Goal: Task Accomplishment & Management: Manage account settings

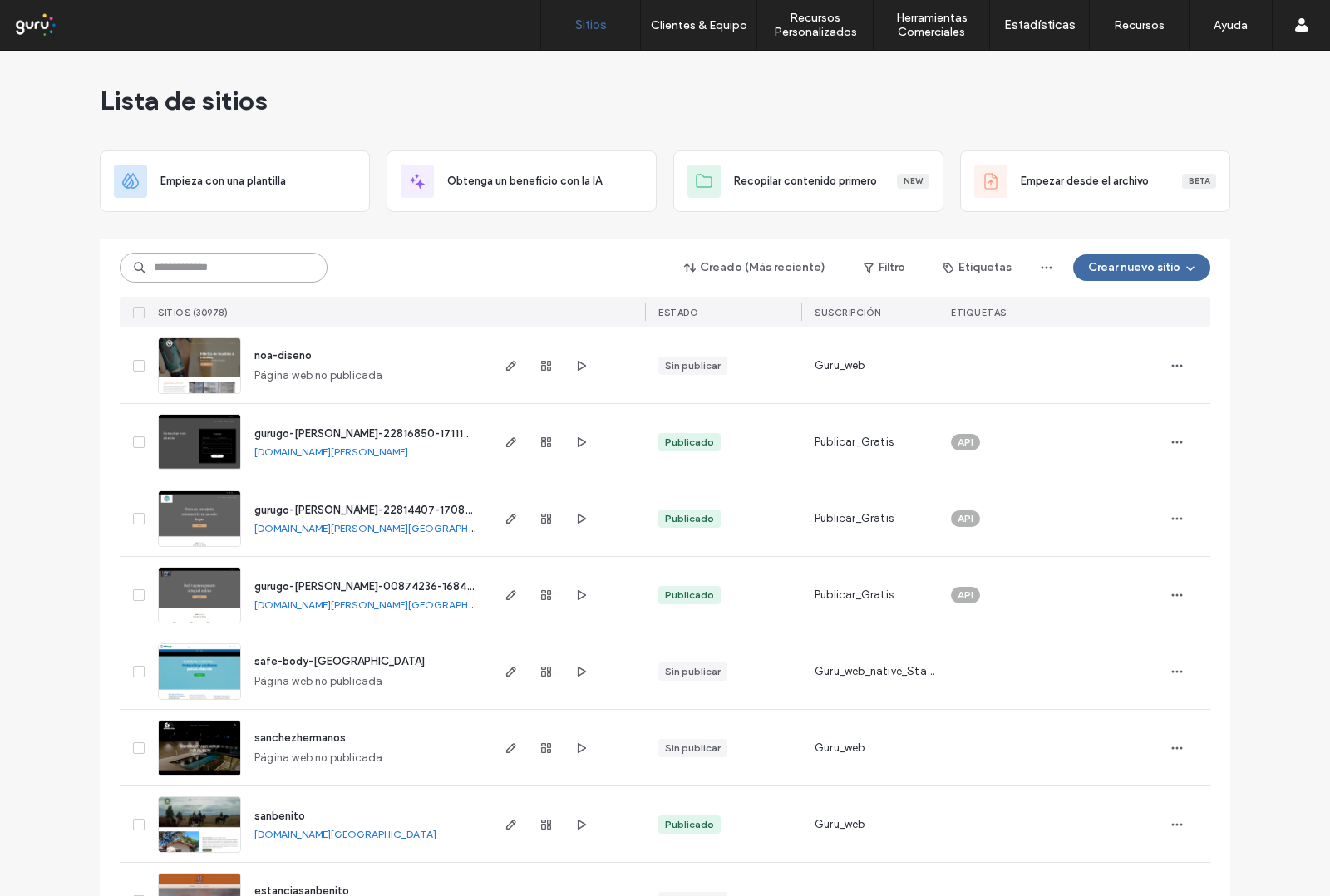
click at [160, 270] on input at bounding box center [223, 267] width 208 height 30
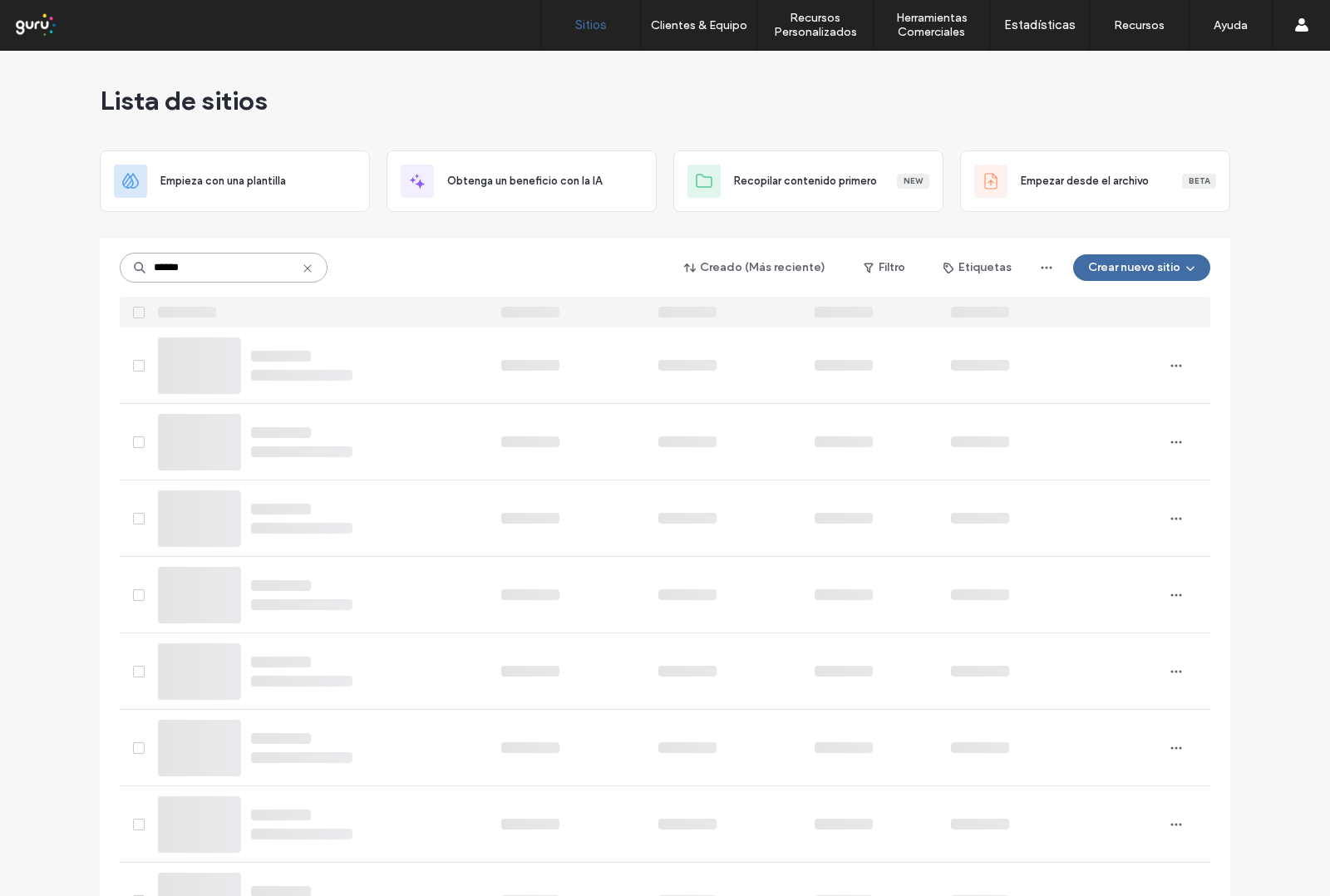
type input "******"
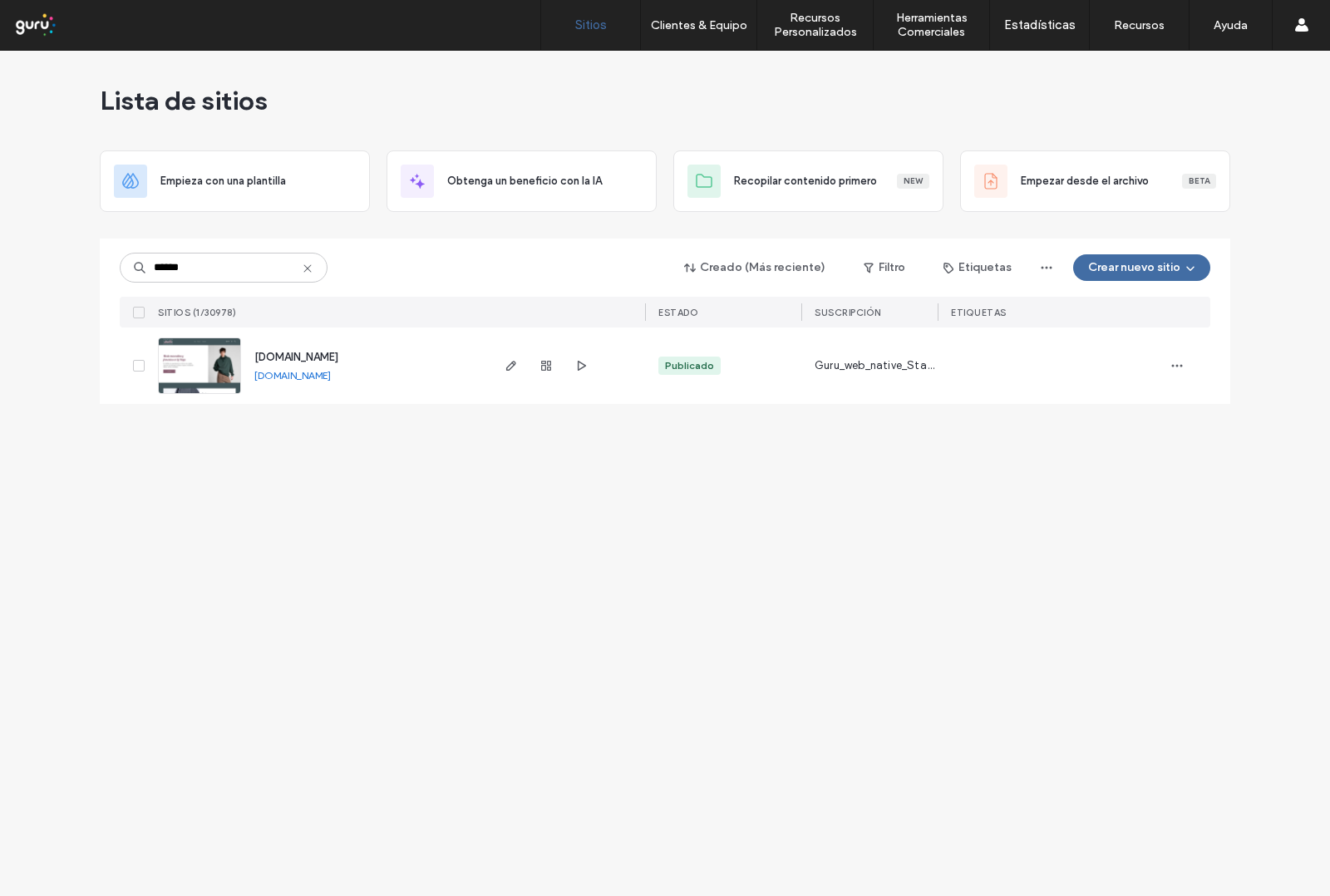
click at [305, 356] on span "[DOMAIN_NAME]" at bounding box center [296, 357] width 84 height 13
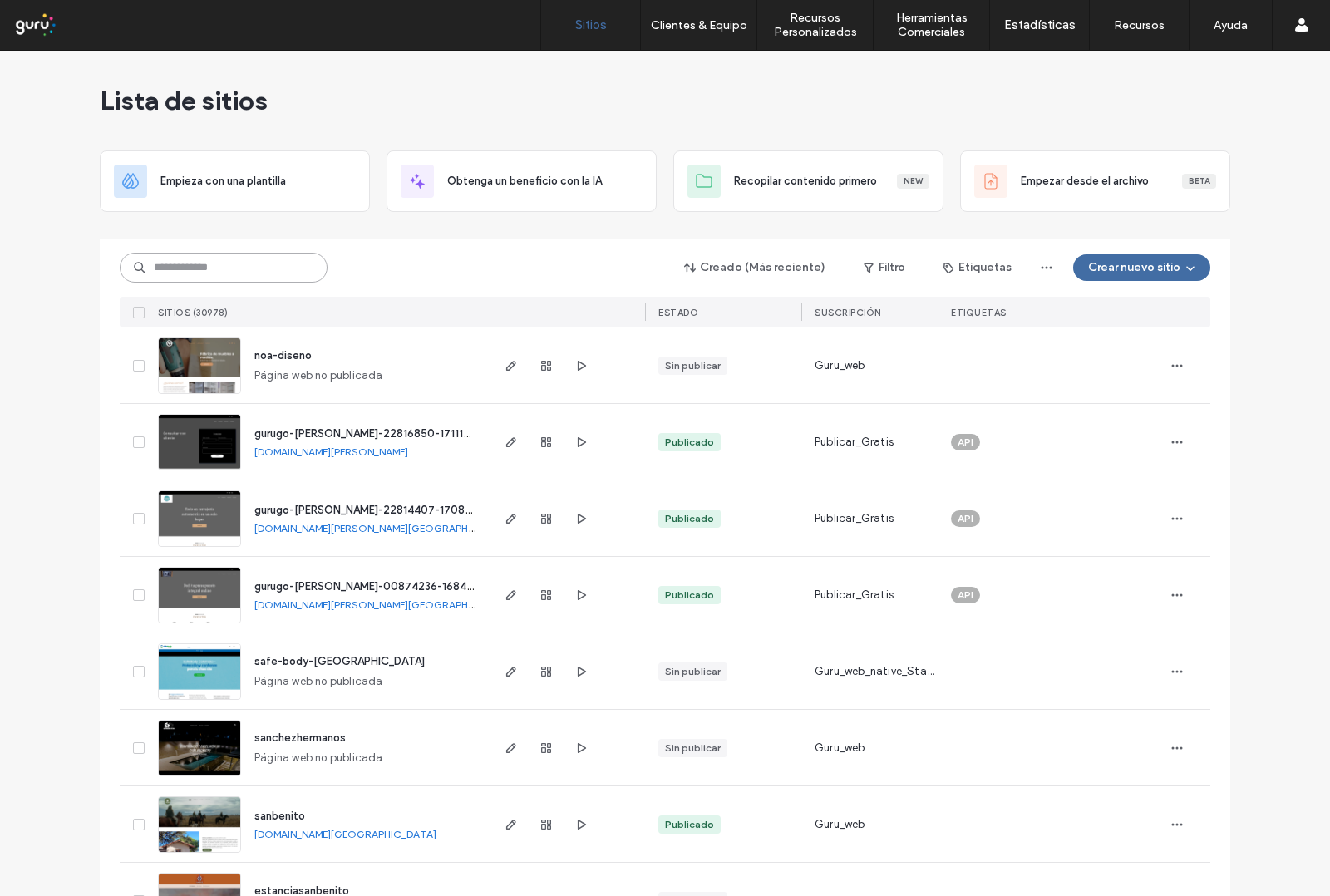
click at [161, 274] on input at bounding box center [223, 267] width 208 height 30
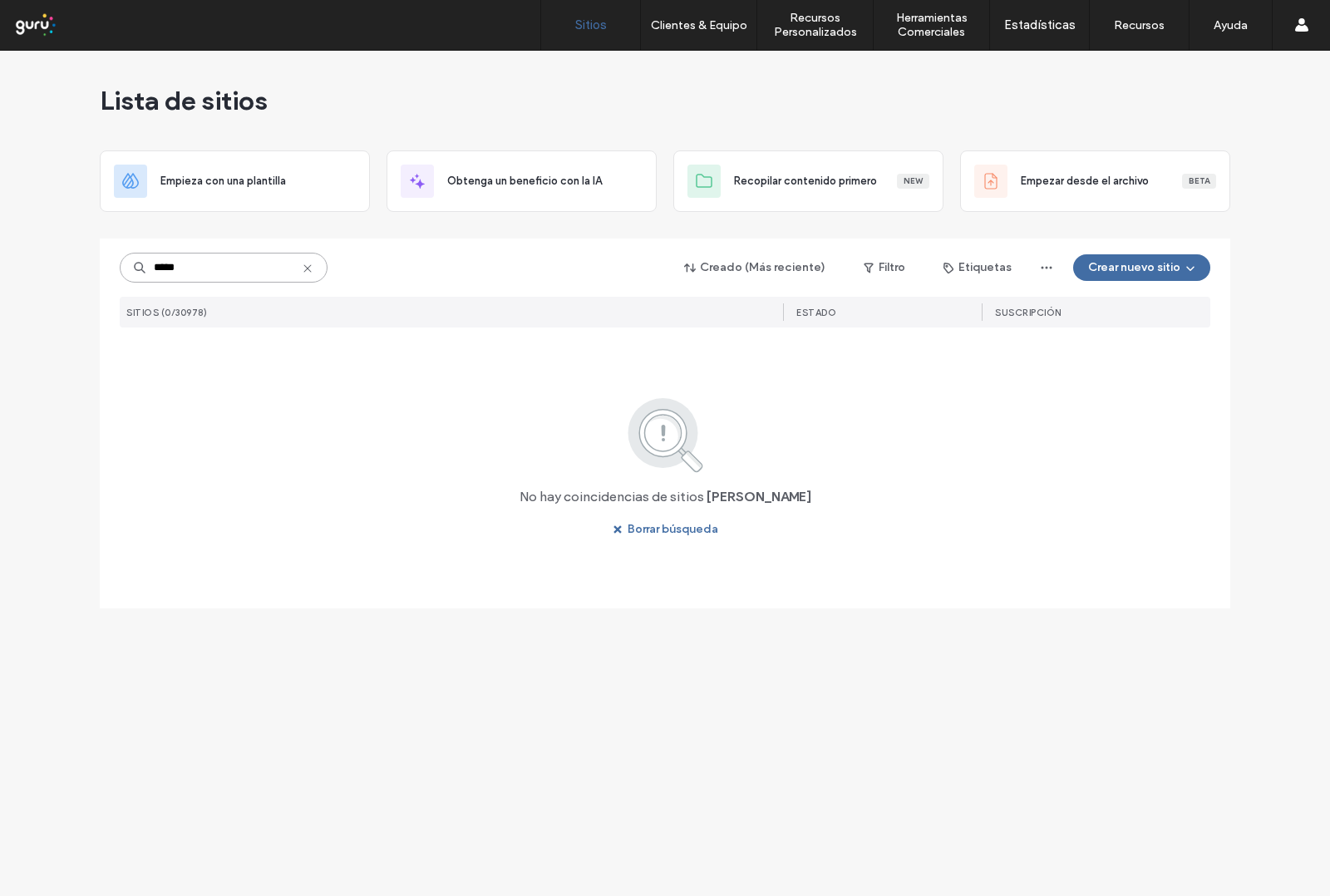
drag, startPoint x: 187, startPoint y: 272, endPoint x: 141, endPoint y: 263, distance: 46.9
click at [141, 263] on div "*****" at bounding box center [223, 267] width 208 height 30
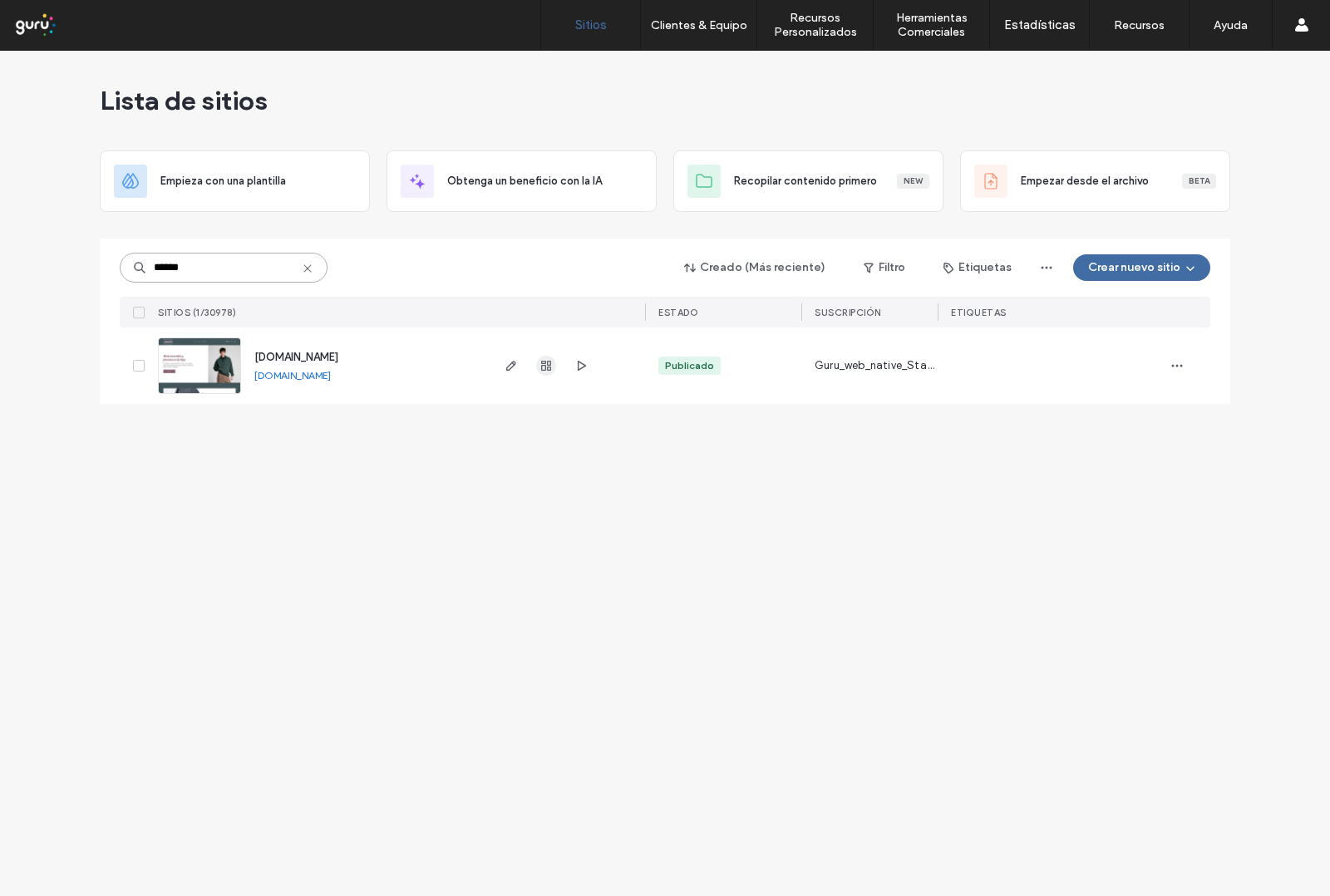
type input "******"
click at [542, 368] on icon "button" at bounding box center [545, 366] width 13 height 13
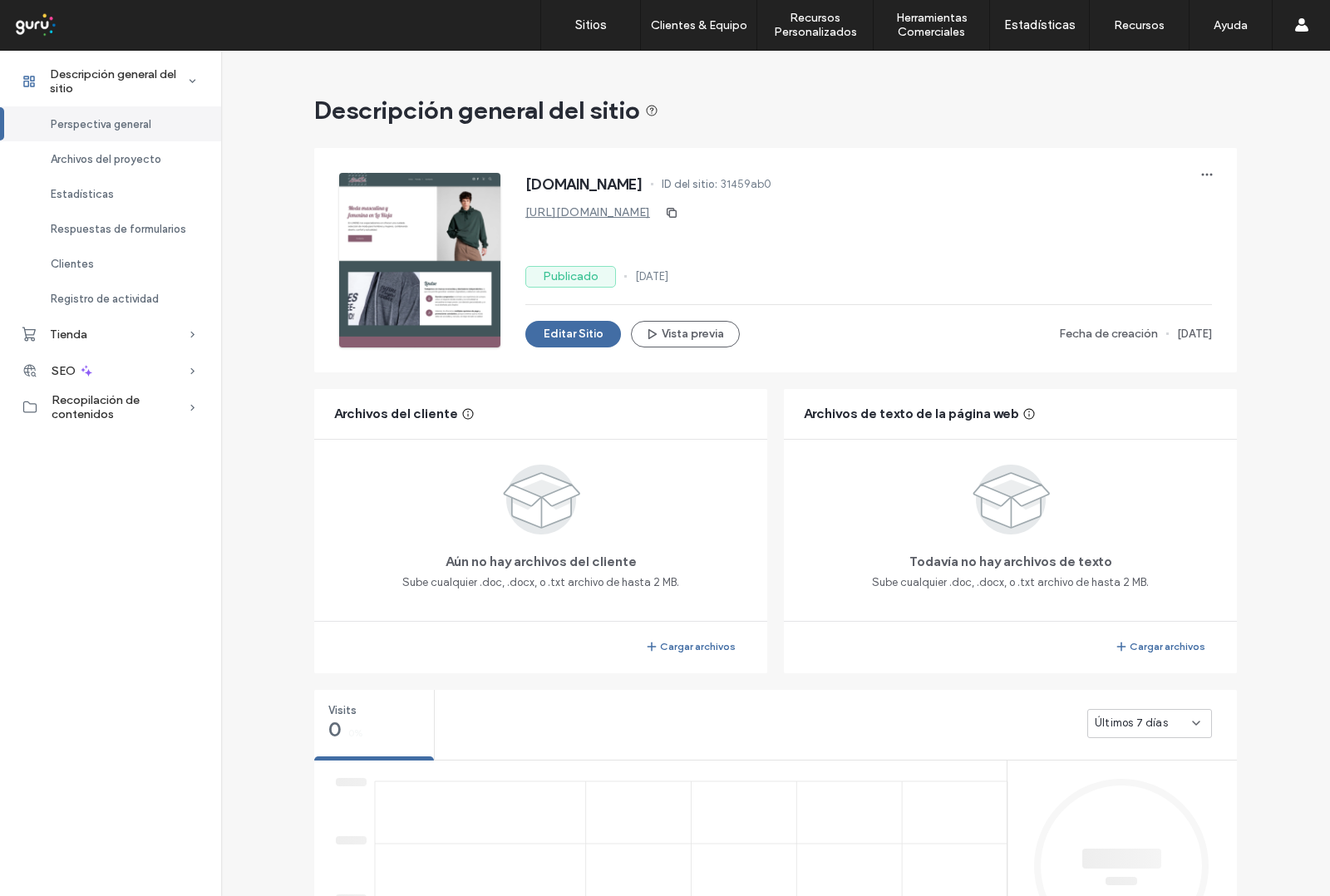
scroll to position [959, 0]
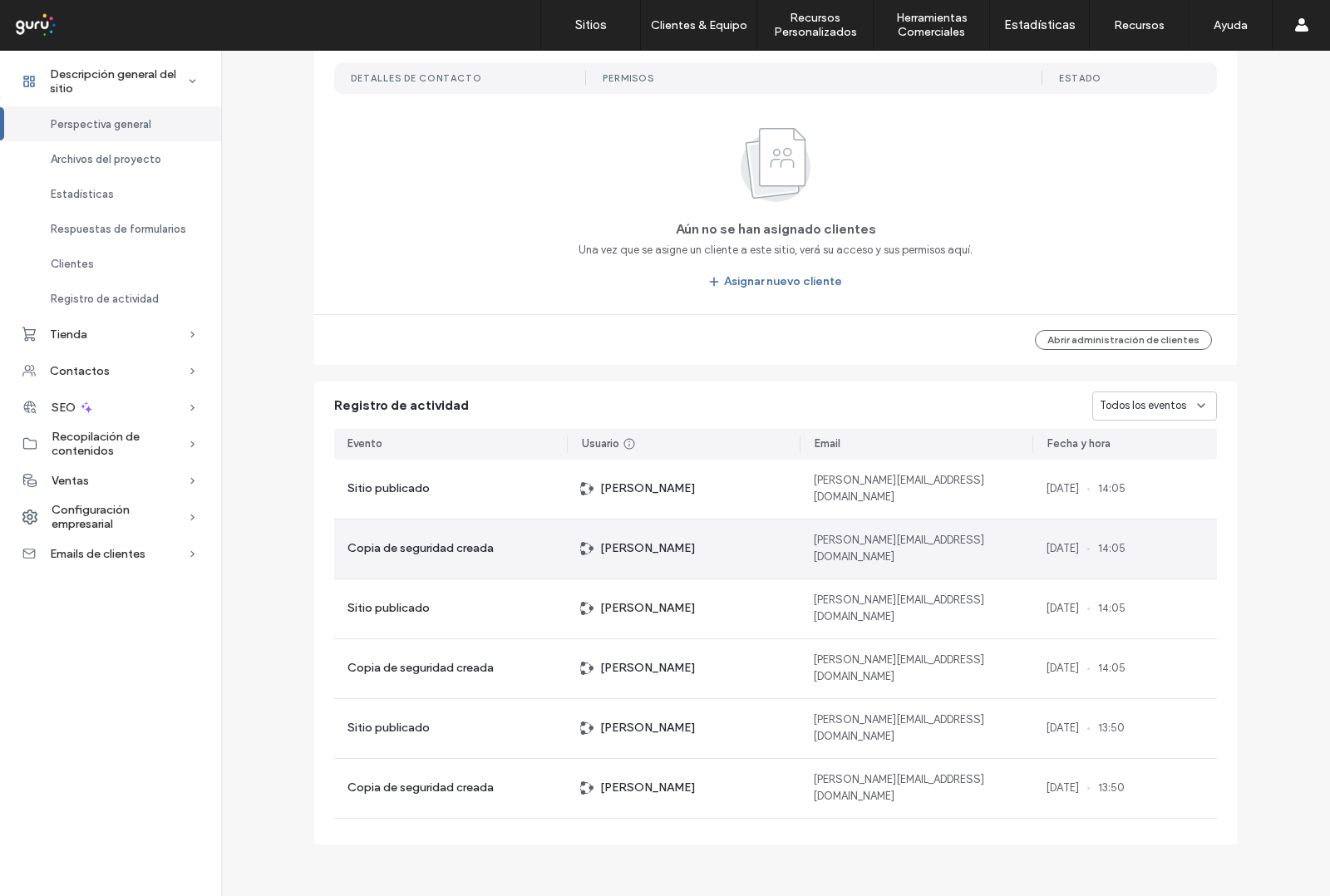
scroll to position [1404, 0]
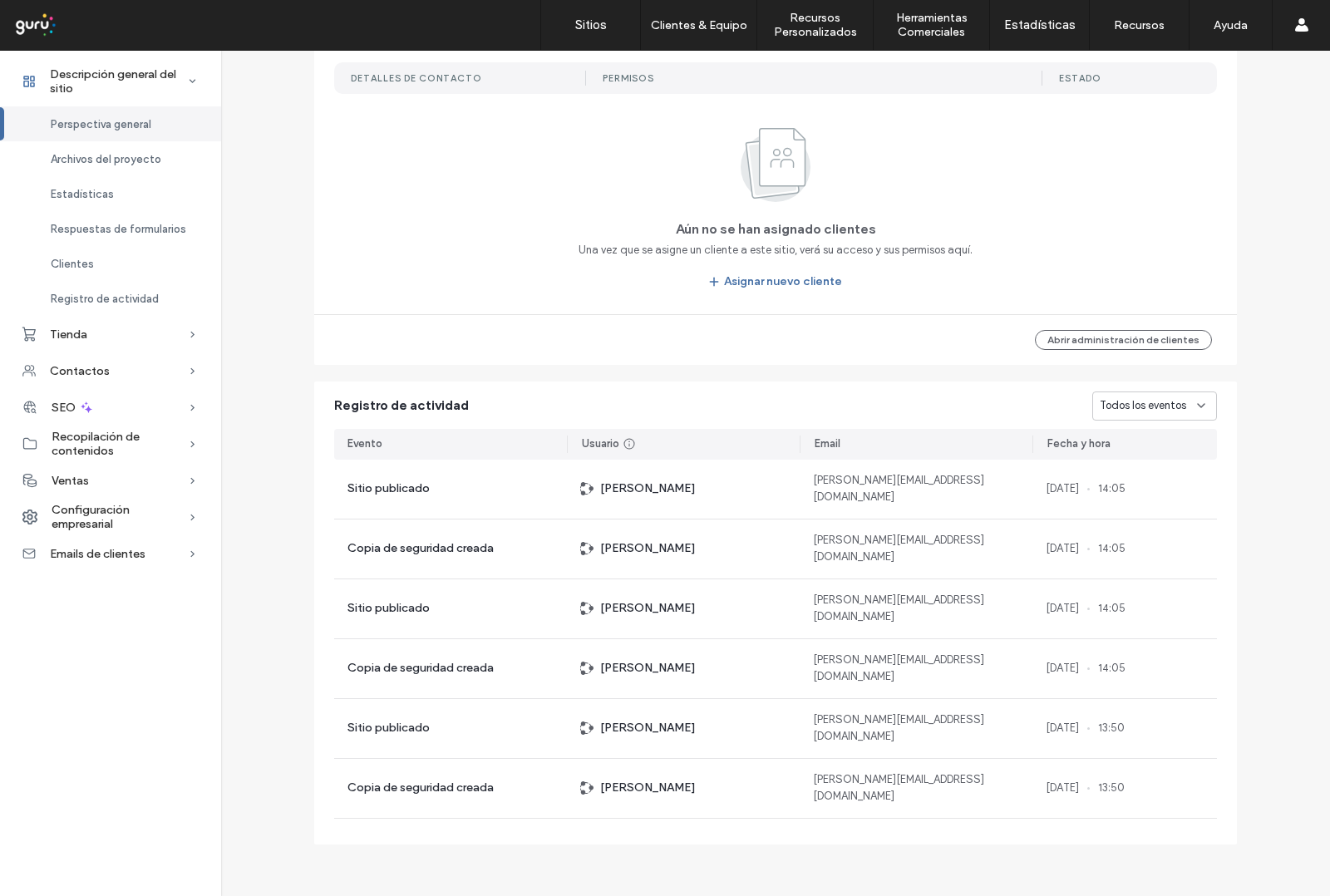
click at [1202, 404] on icon at bounding box center [1201, 405] width 13 height 13
click at [1187, 429] on div "Todos los eventos" at bounding box center [1150, 435] width 123 height 29
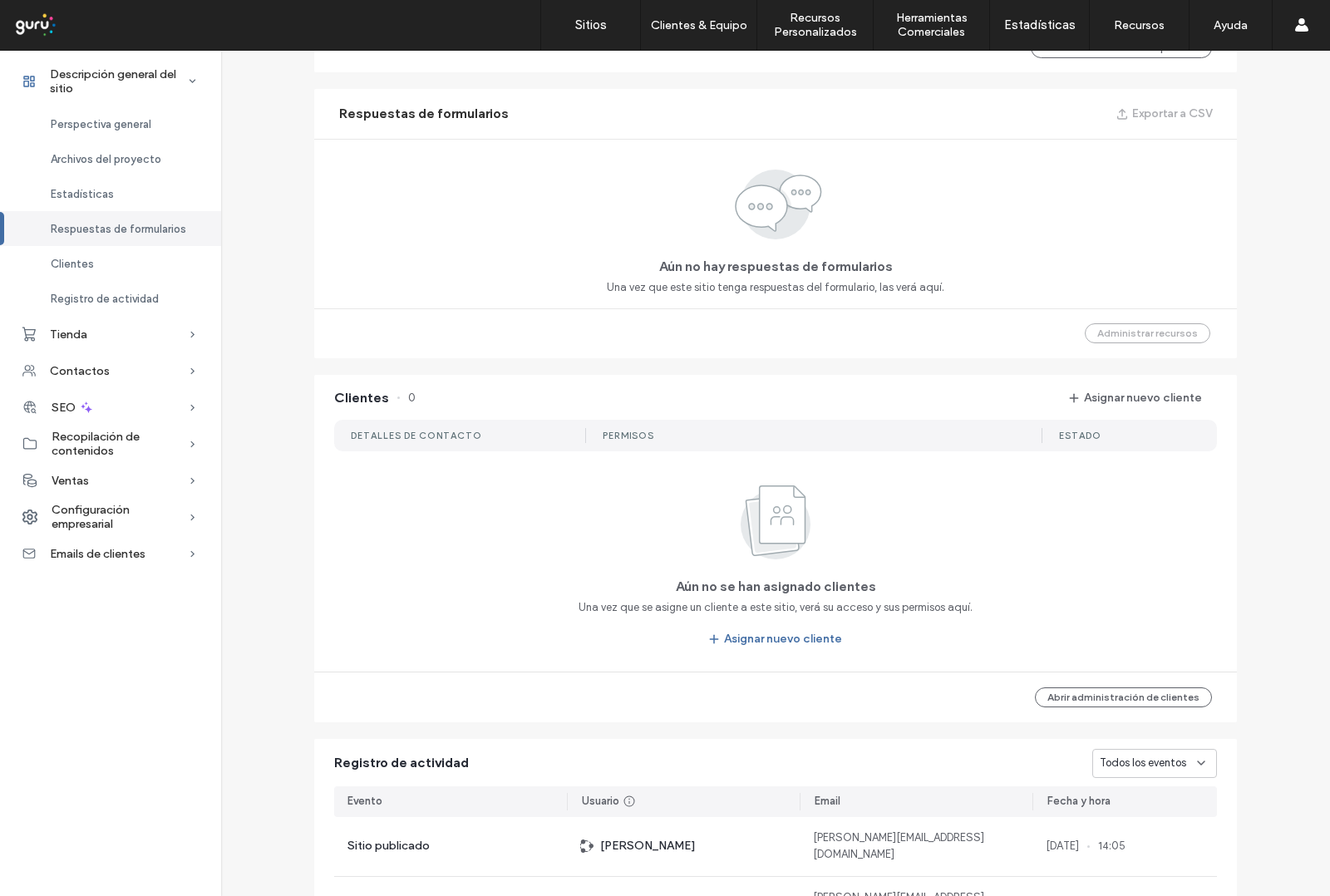
scroll to position [1404, 0]
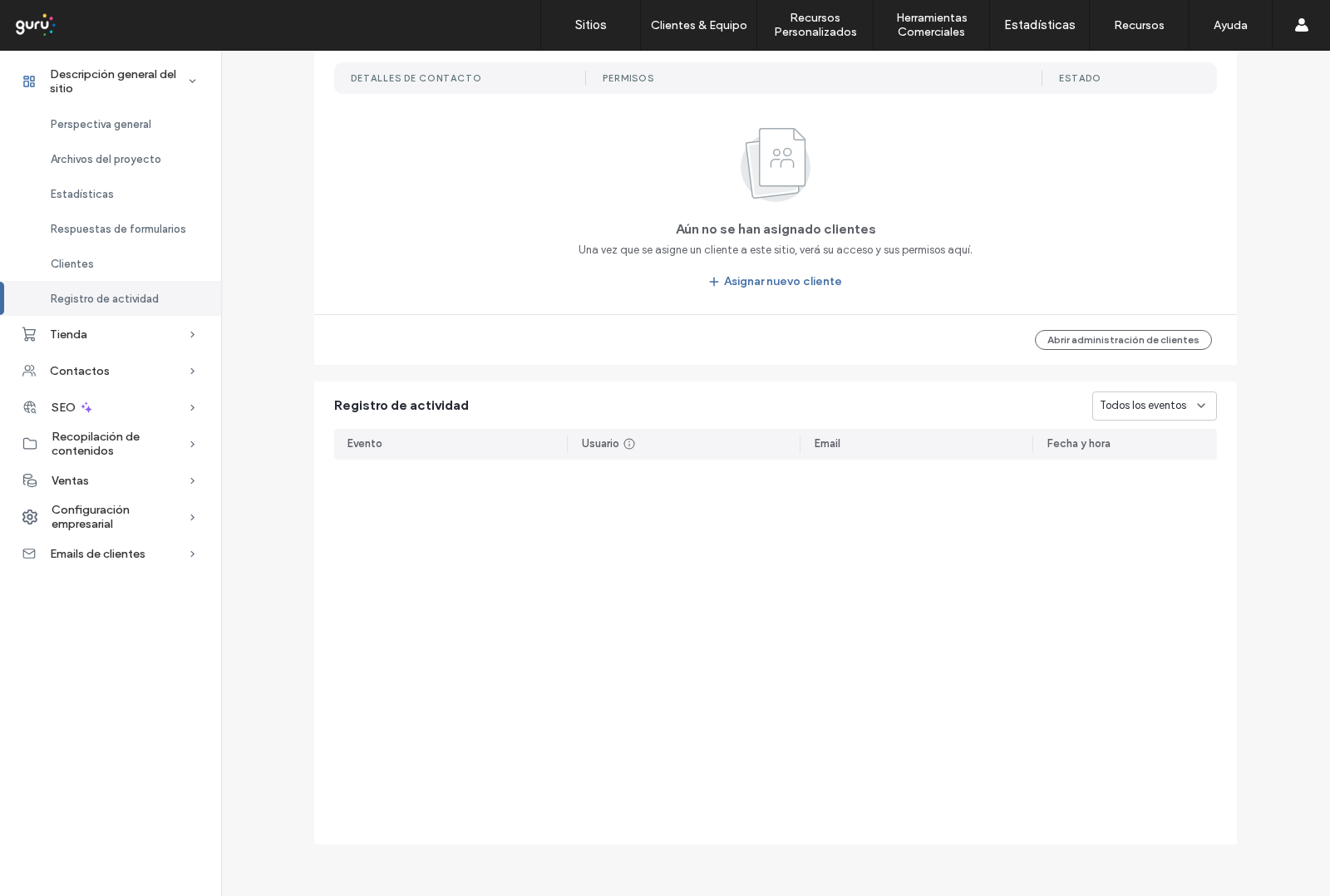
scroll to position [653, 0]
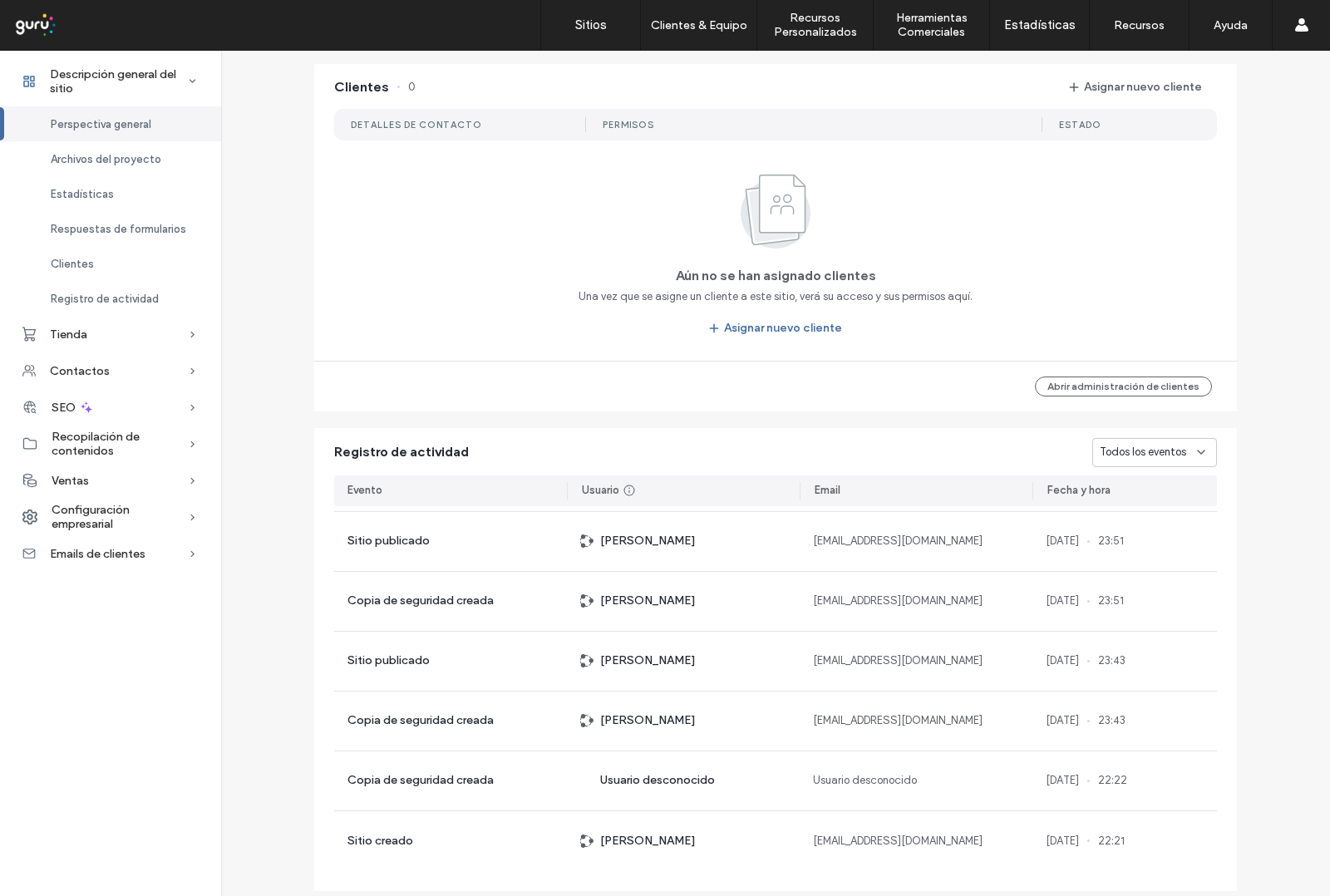
scroll to position [1404, 0]
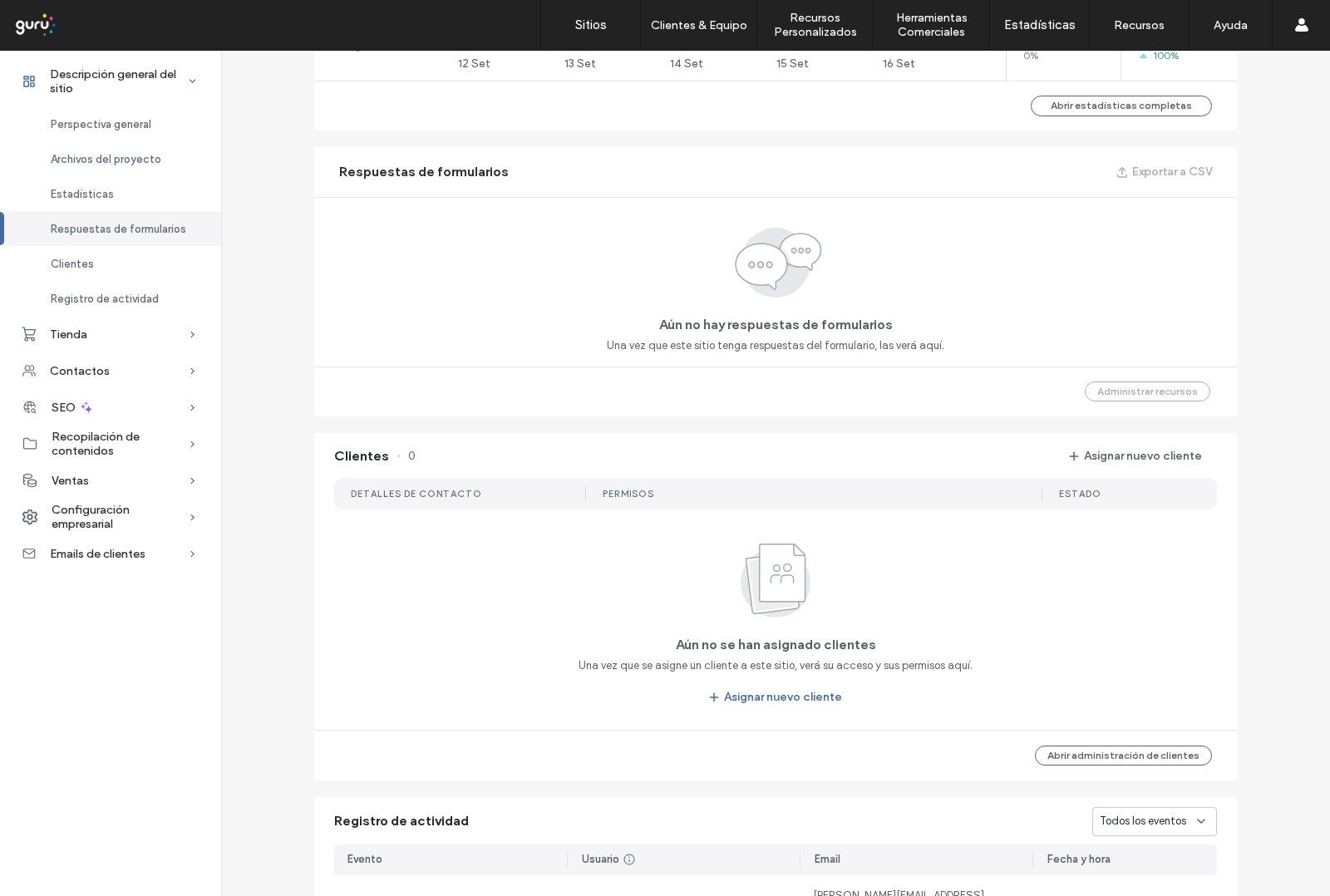
scroll to position [1404, 0]
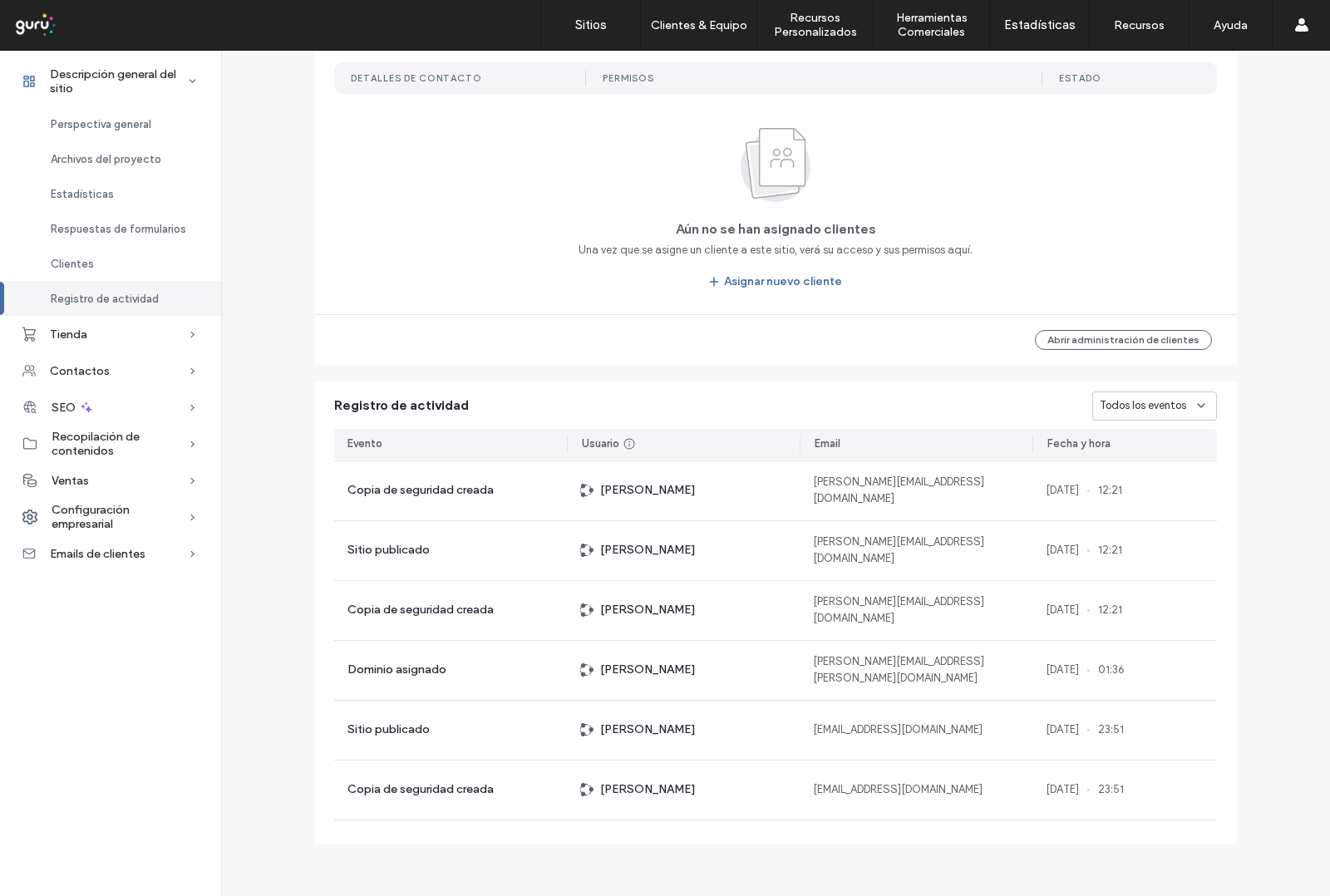
scroll to position [414, 0]
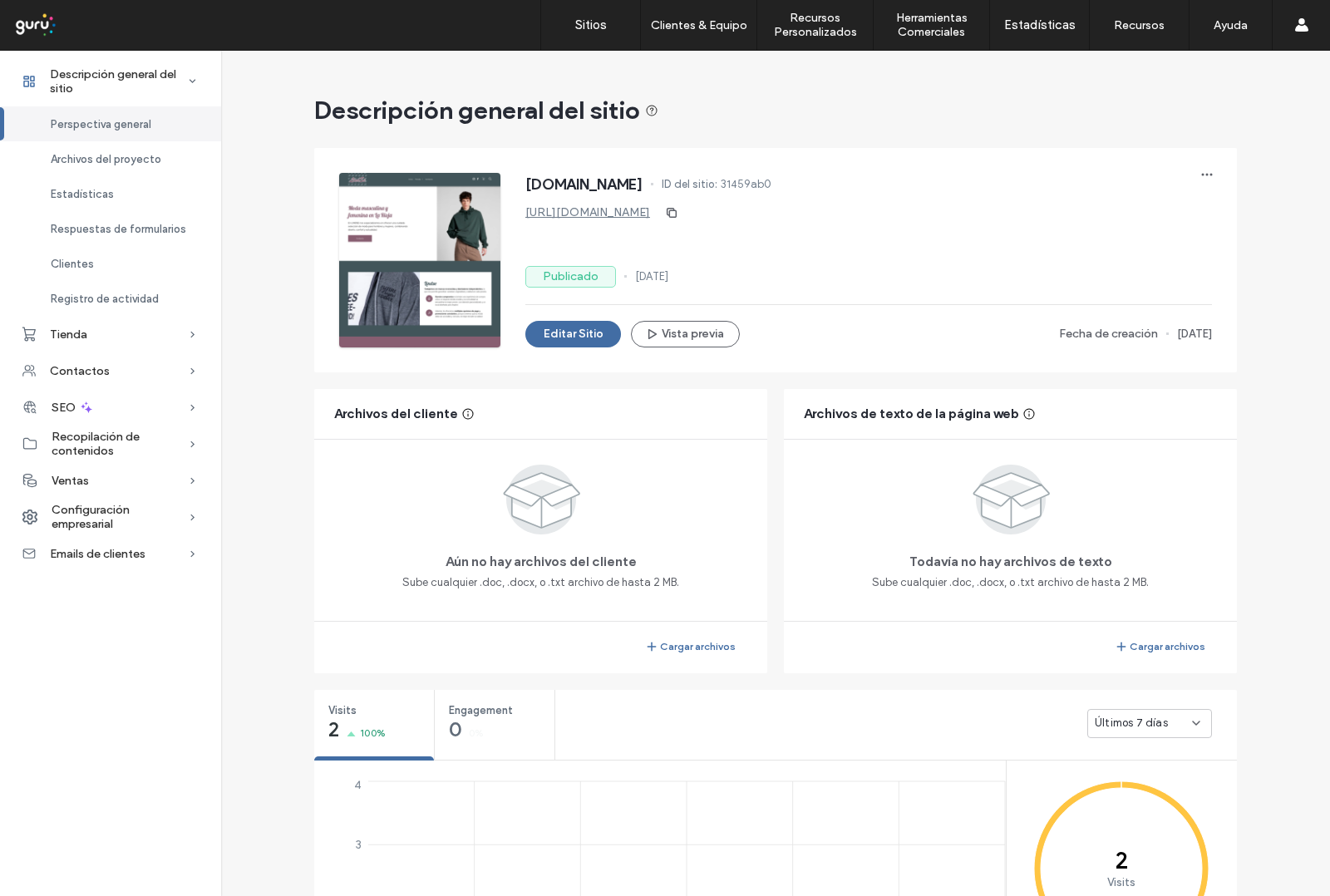
click at [32, 19] on div at bounding box center [107, 25] width 189 height 27
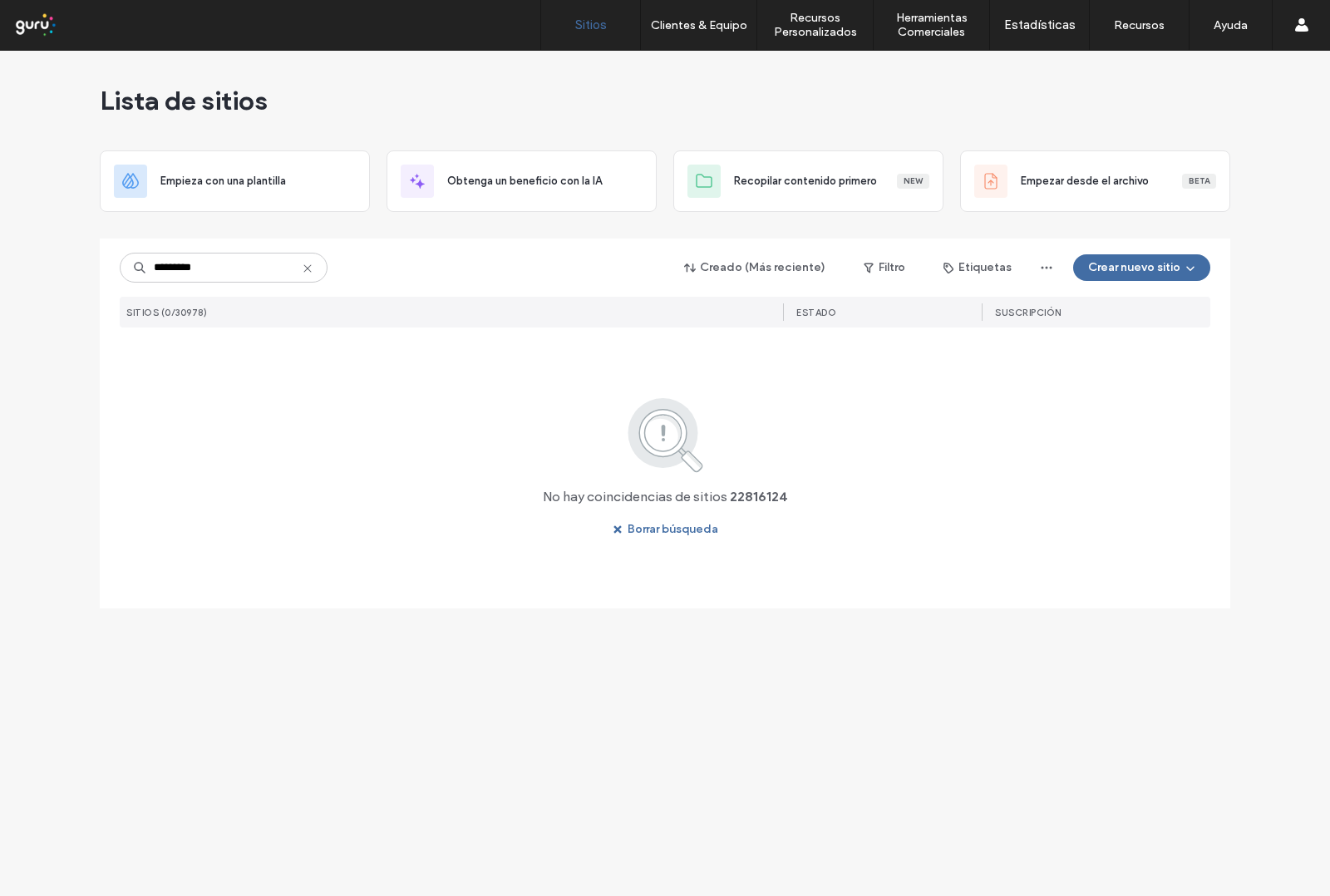
click at [212, 268] on input "********" at bounding box center [223, 267] width 208 height 30
drag, startPoint x: 217, startPoint y: 266, endPoint x: 110, endPoint y: 263, distance: 107.0
click at [110, 263] on div "******** Creado (Más reciente) Filtro Etiquetas Crear nuevo sitio SITIOS (0/309…" at bounding box center [665, 423] width 1130 height 371
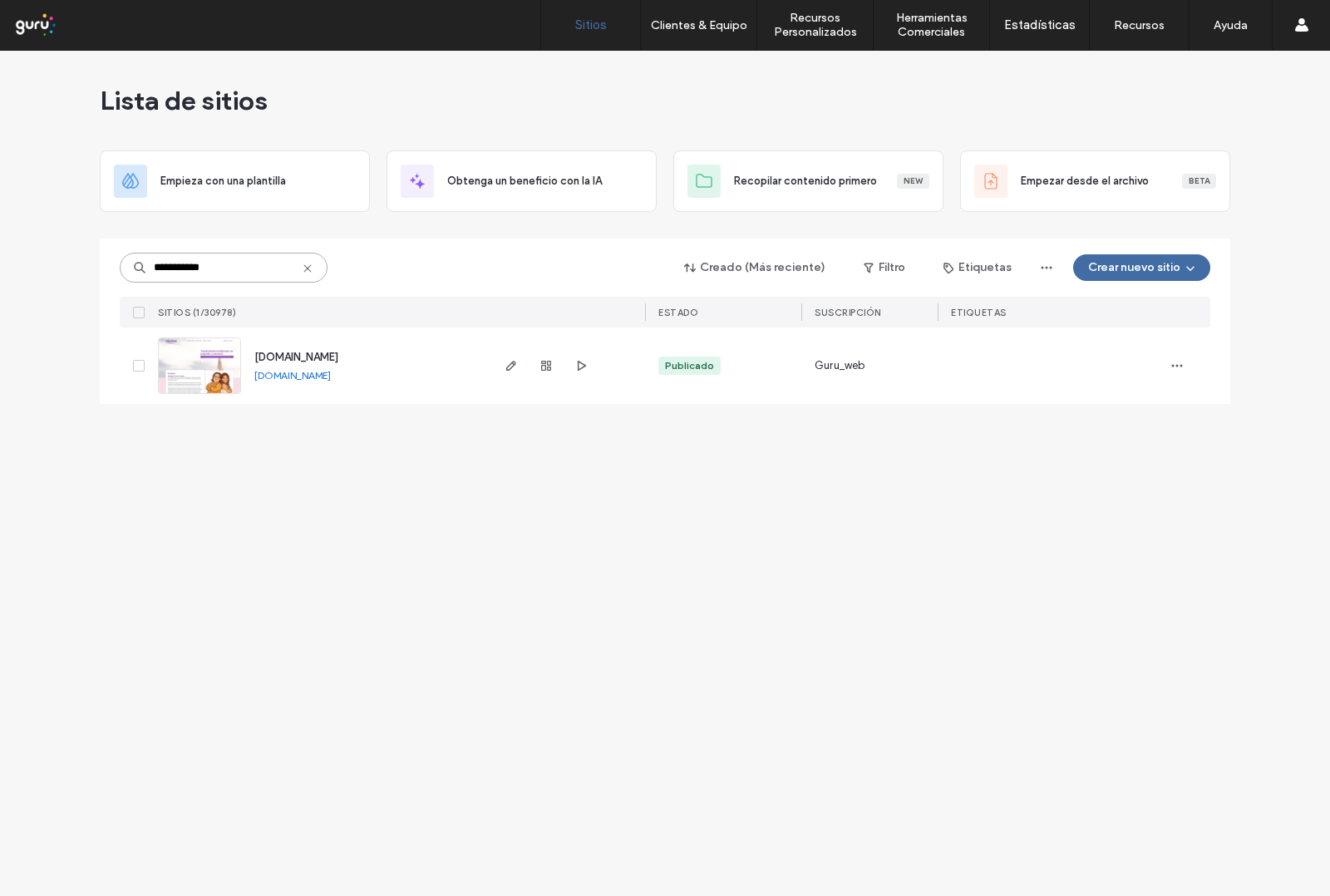
type input "**********"
click at [339, 358] on span "[DOMAIN_NAME]" at bounding box center [296, 357] width 84 height 13
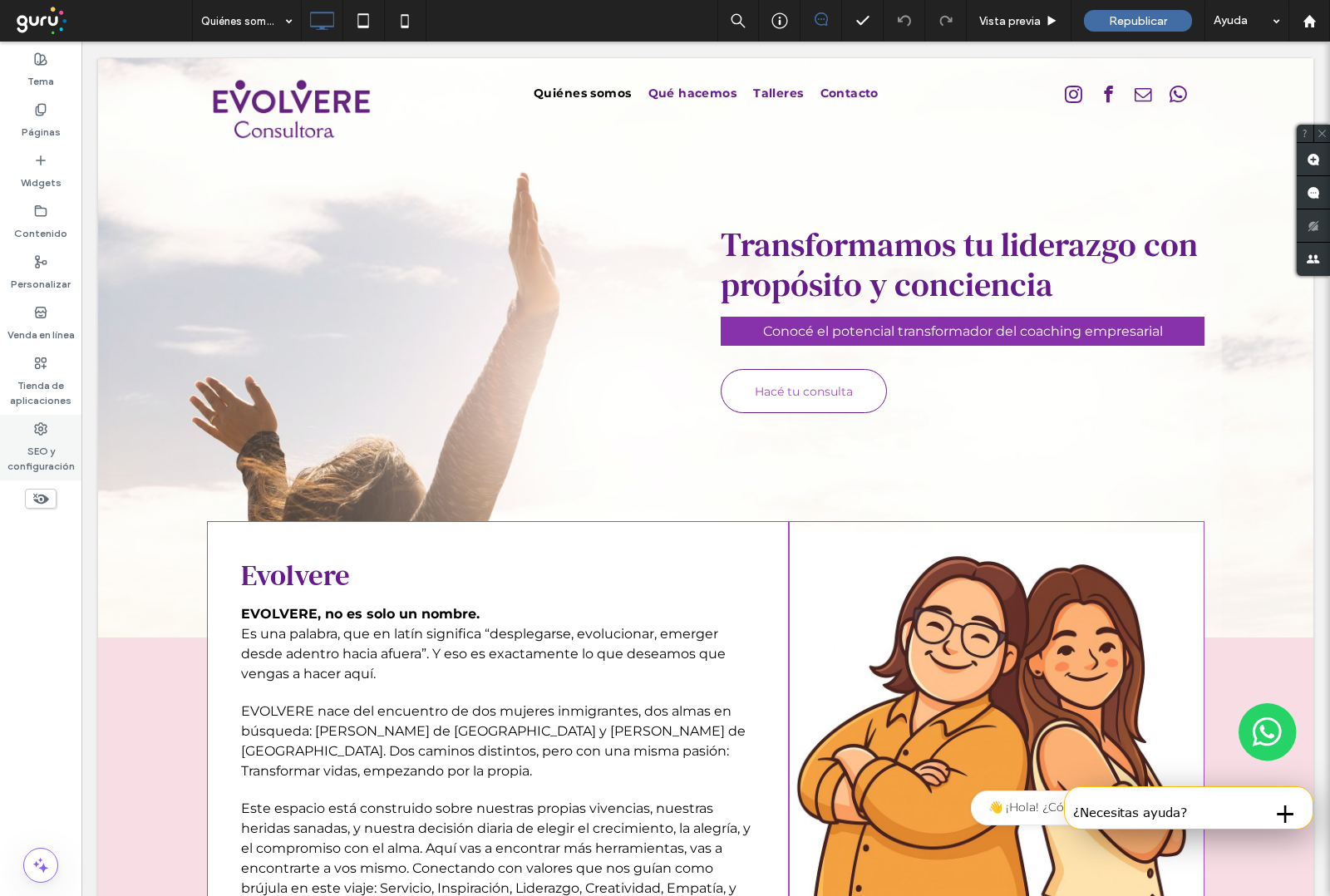
click at [36, 442] on label "SEO y configuración" at bounding box center [41, 455] width 81 height 39
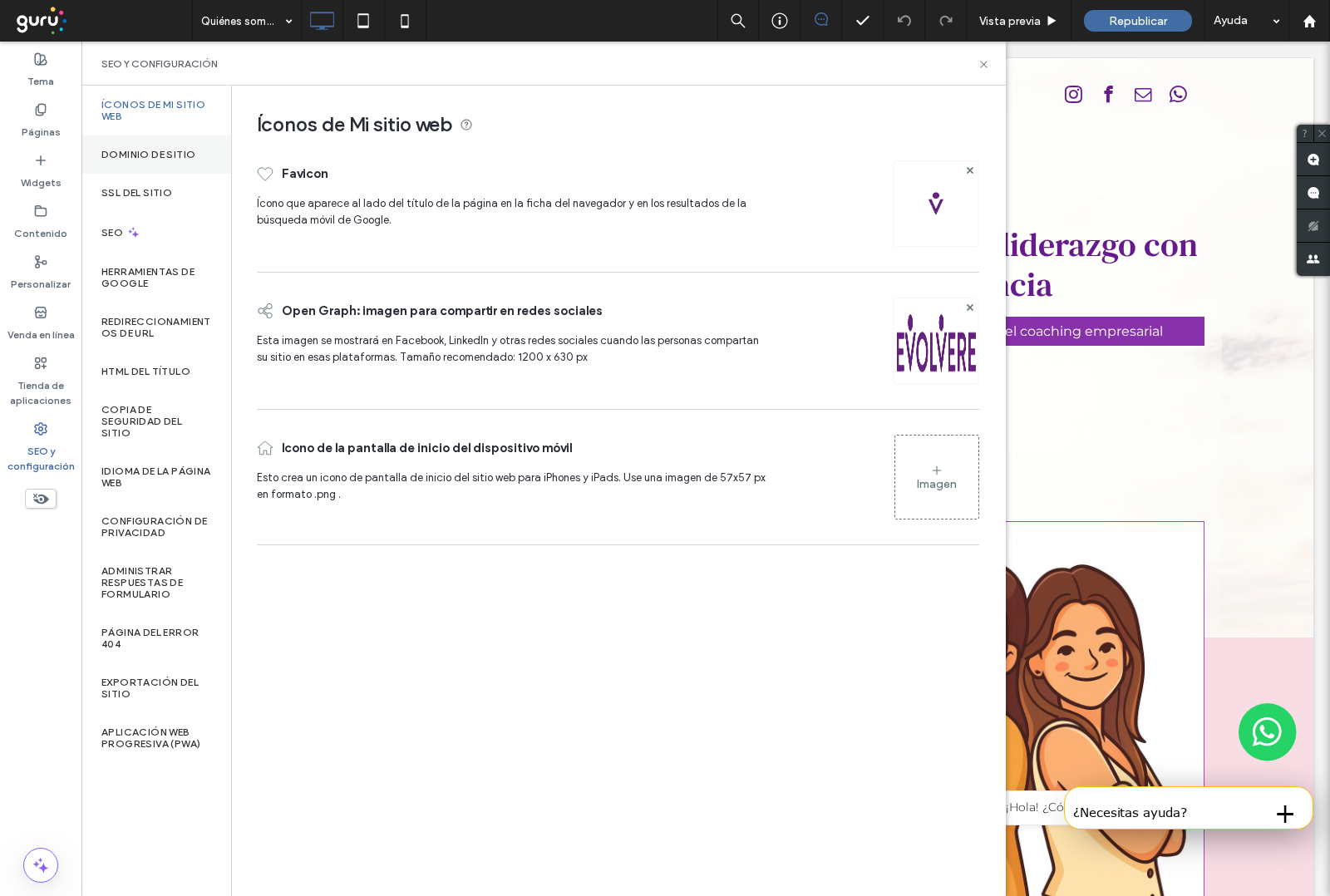
click at [152, 154] on label "Dominio de sitio" at bounding box center [148, 155] width 94 height 12
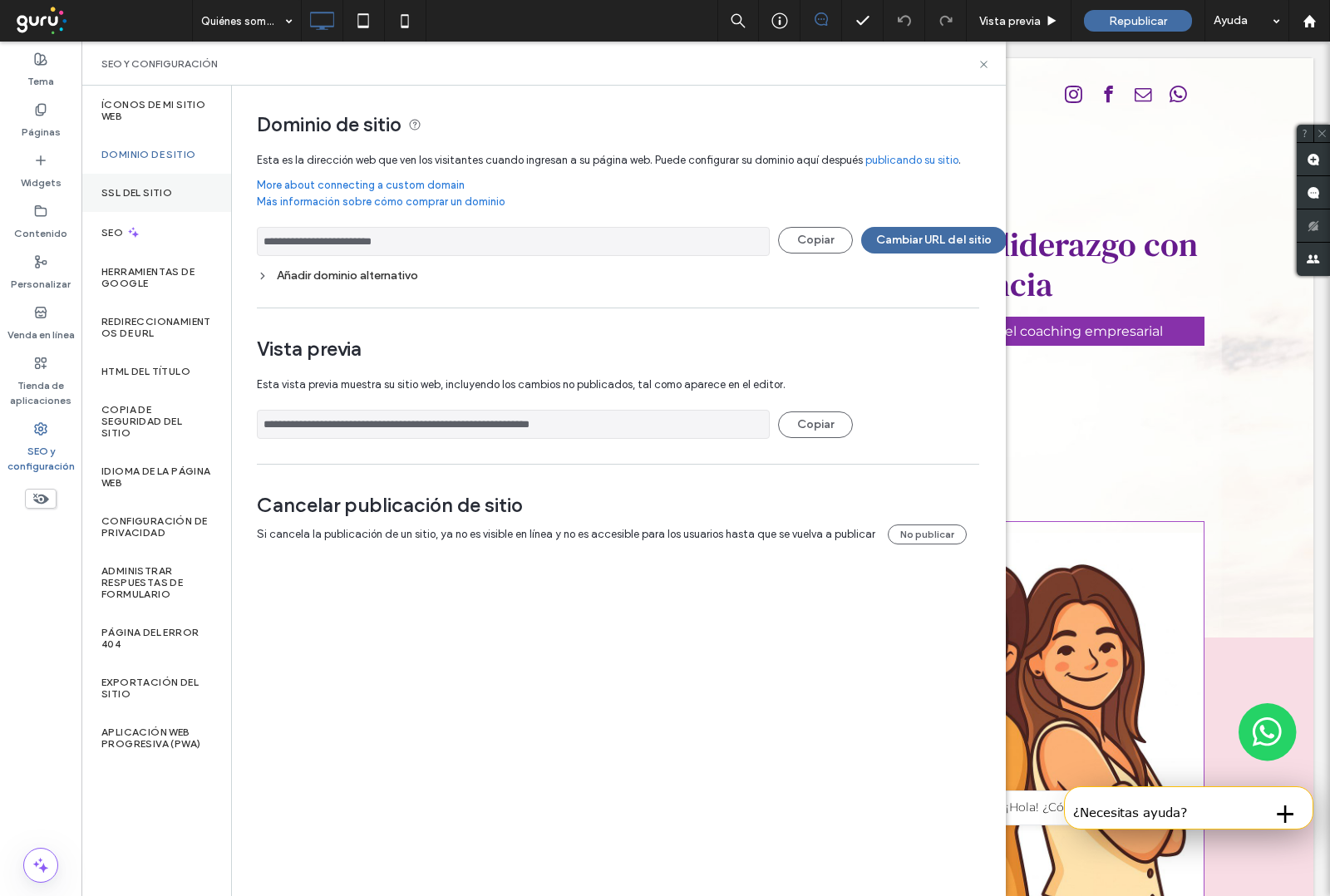
click at [144, 192] on label "SSL del sitio" at bounding box center [136, 193] width 71 height 12
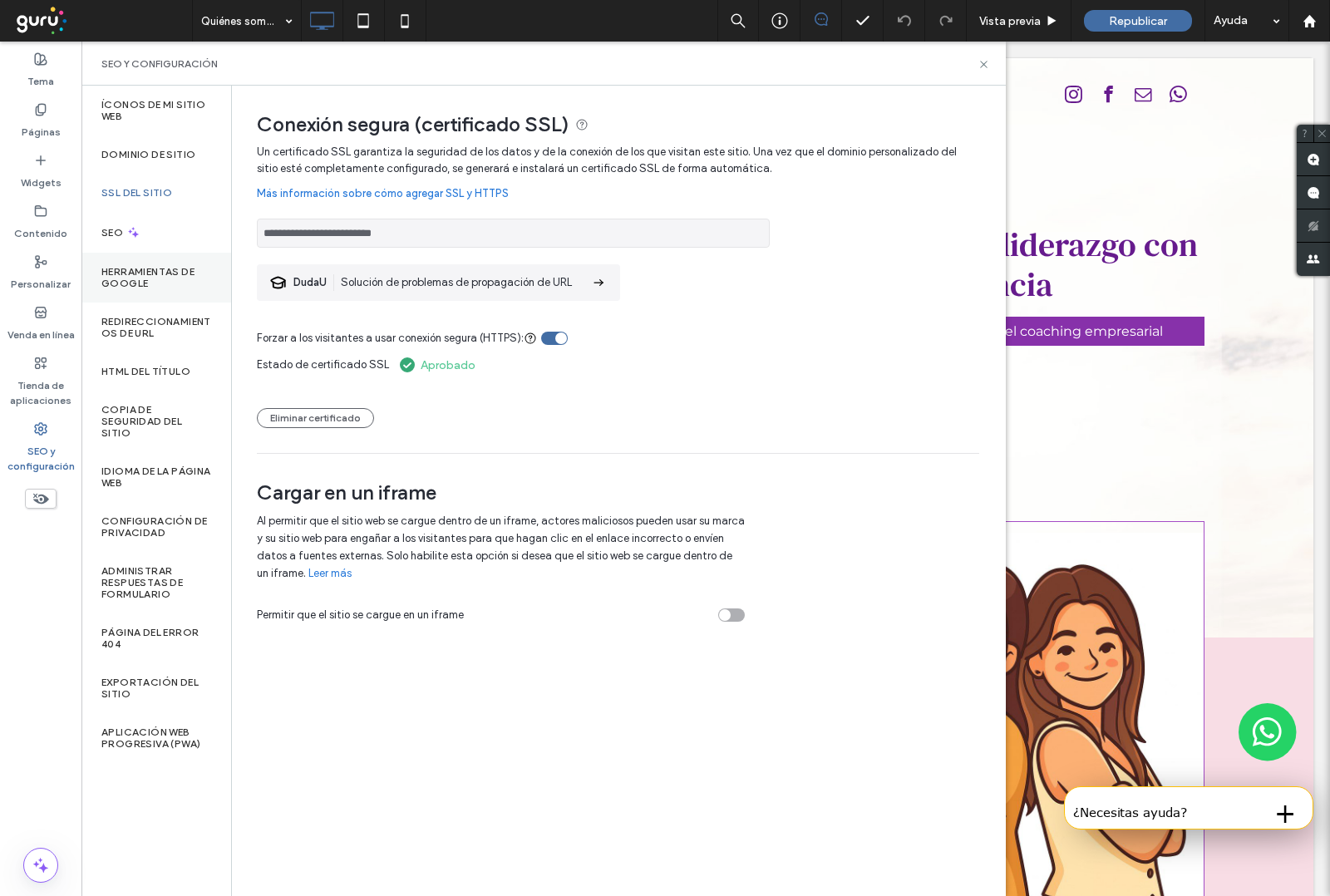
click at [158, 272] on label "Herramientas de Google" at bounding box center [156, 277] width 109 height 23
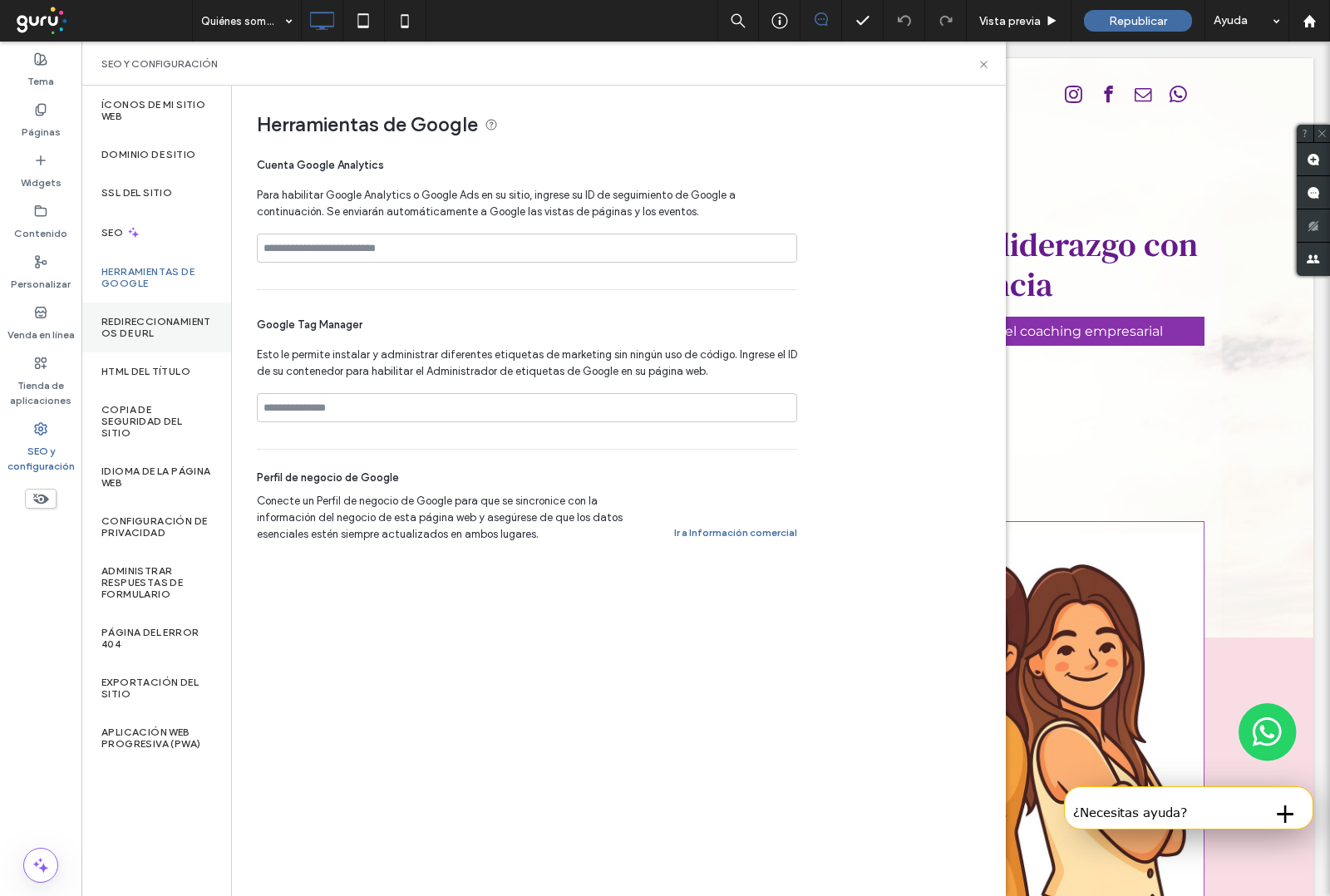
click at [141, 327] on label "Redireccionamientos de URL" at bounding box center [156, 327] width 109 height 23
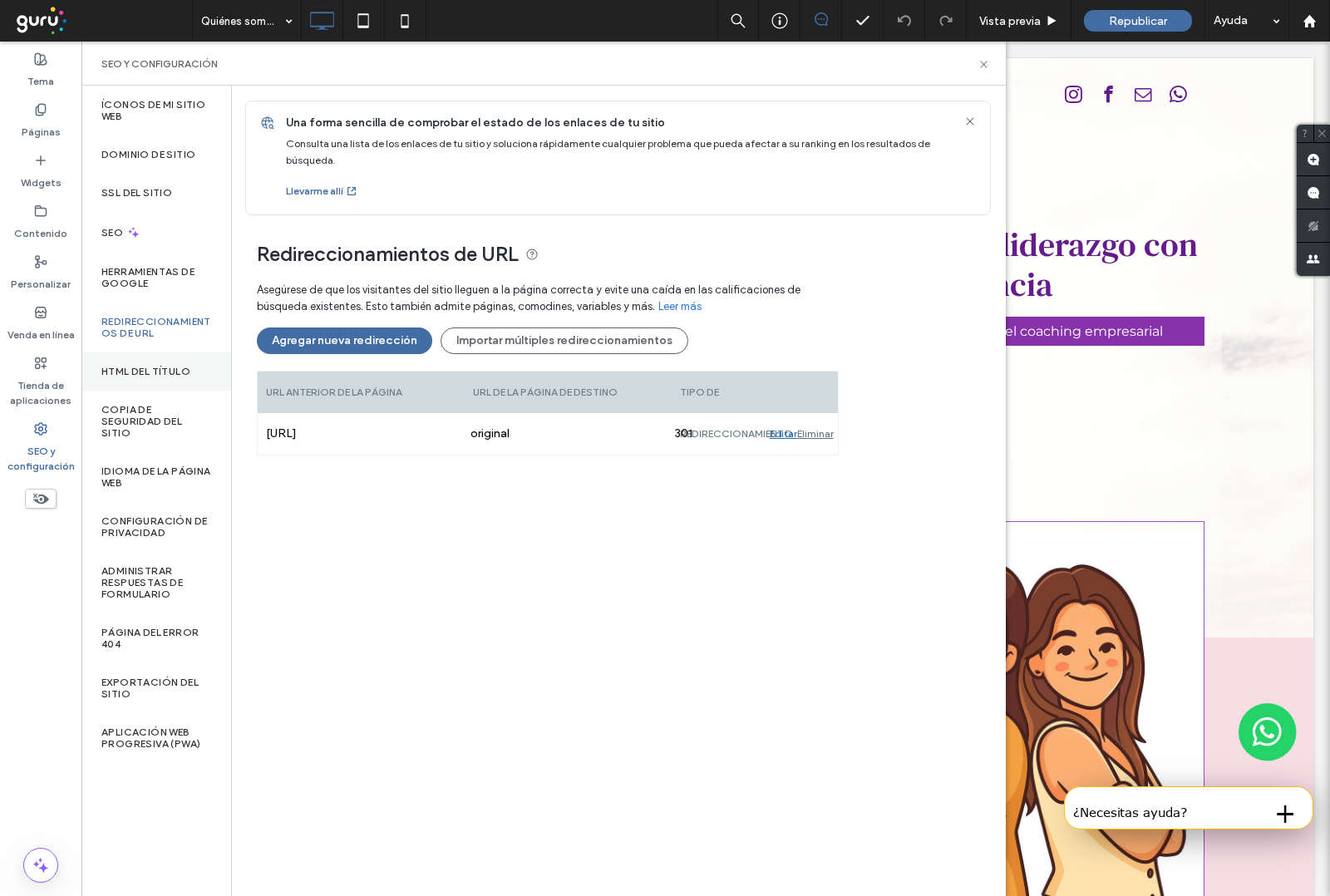
click at [137, 374] on label "HTML del título" at bounding box center [146, 372] width 89 height 12
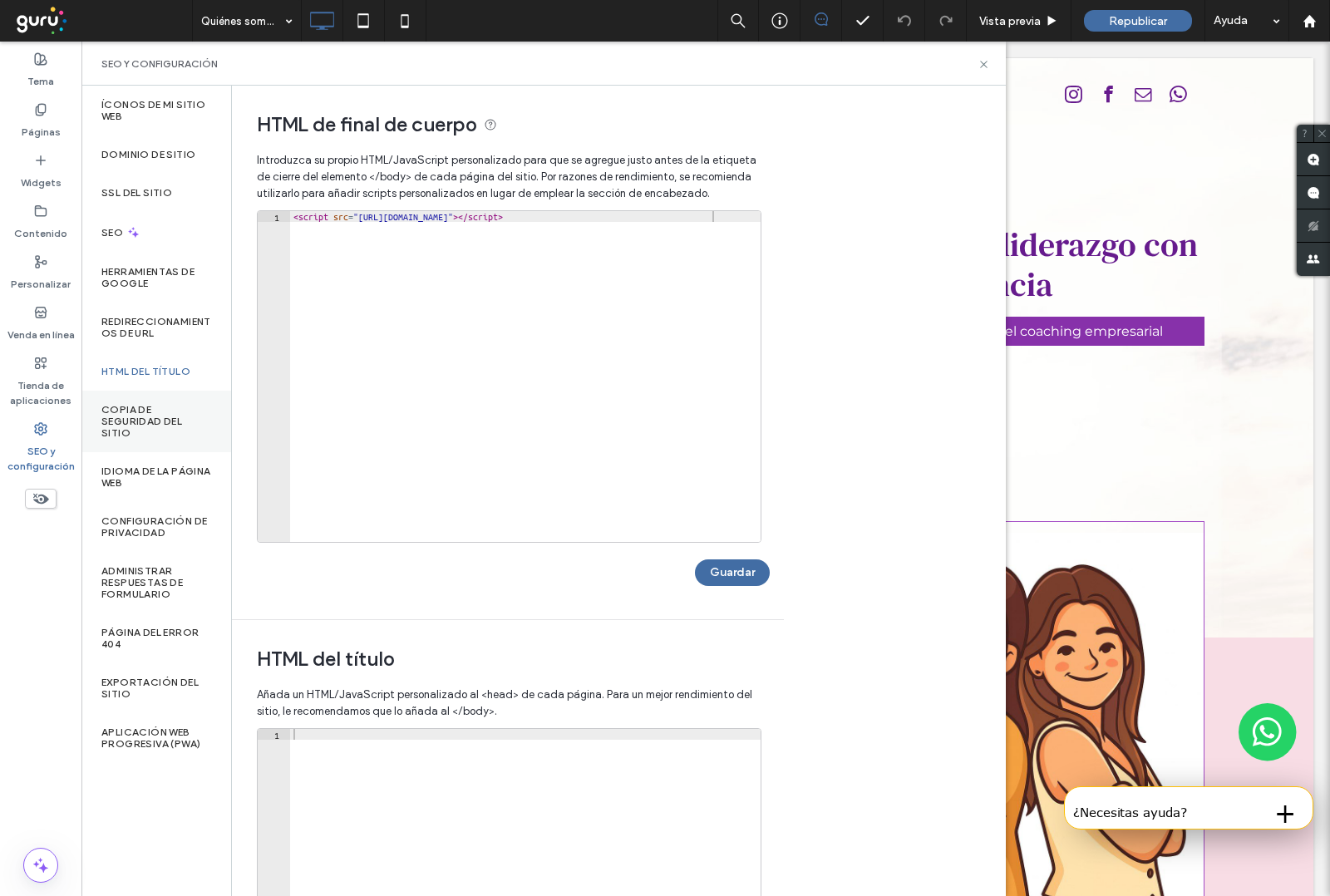
click at [131, 416] on label "Copia de seguridad del sitio" at bounding box center [156, 421] width 109 height 35
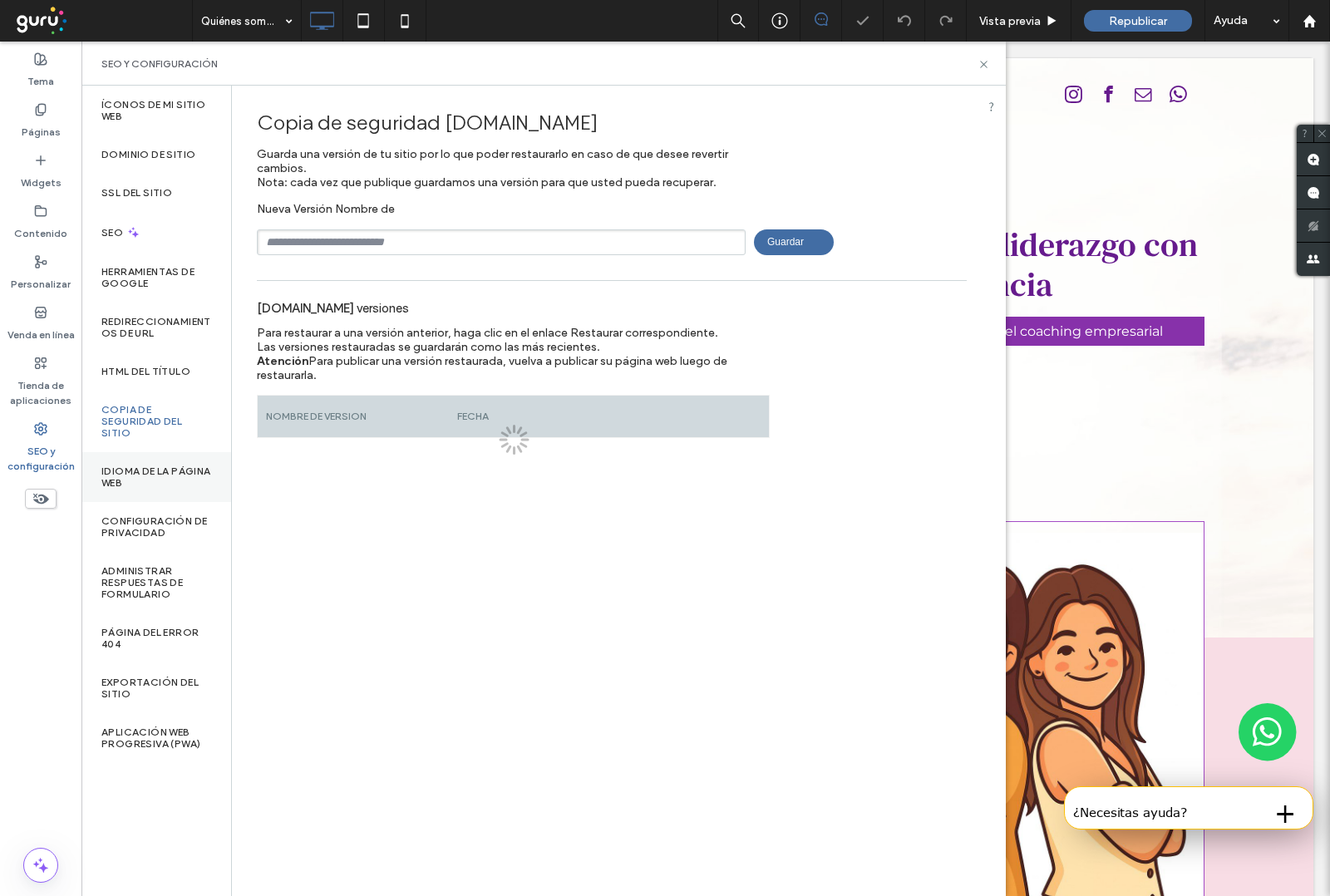
click at [145, 483] on label "Idioma de la página web" at bounding box center [156, 477] width 109 height 23
